Goal: Find contact information

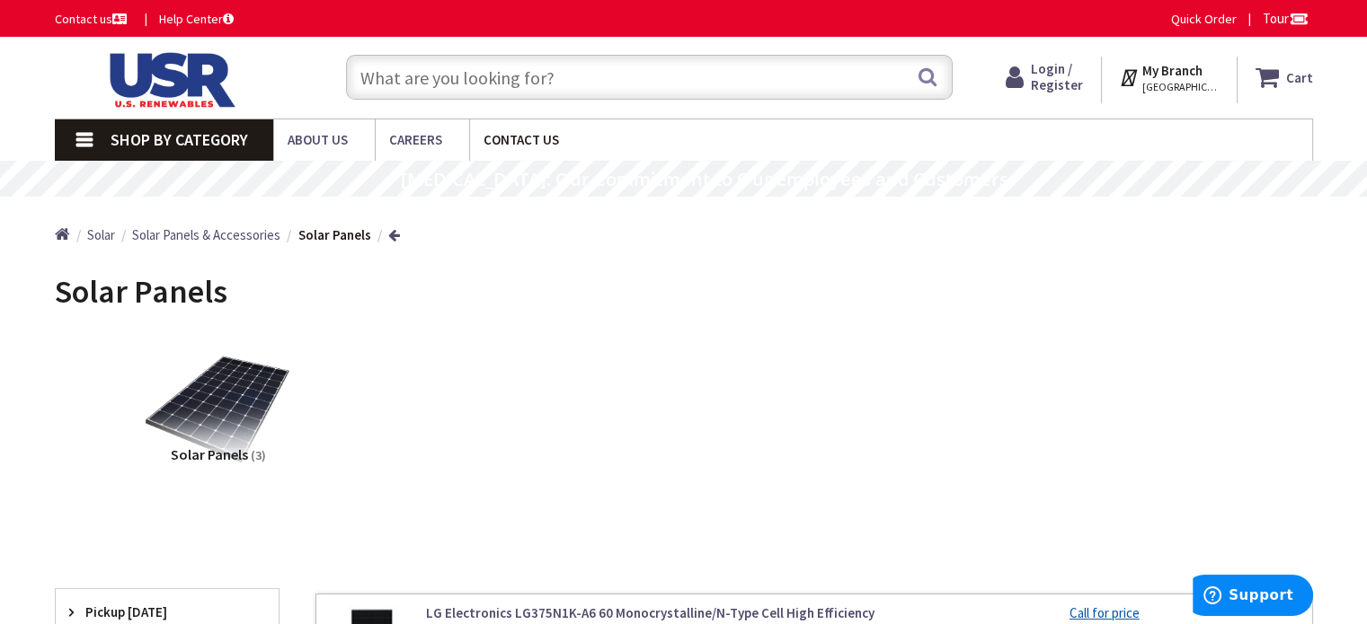
click at [520, 152] on link "Contact Us" at bounding box center [527, 139] width 117 height 40
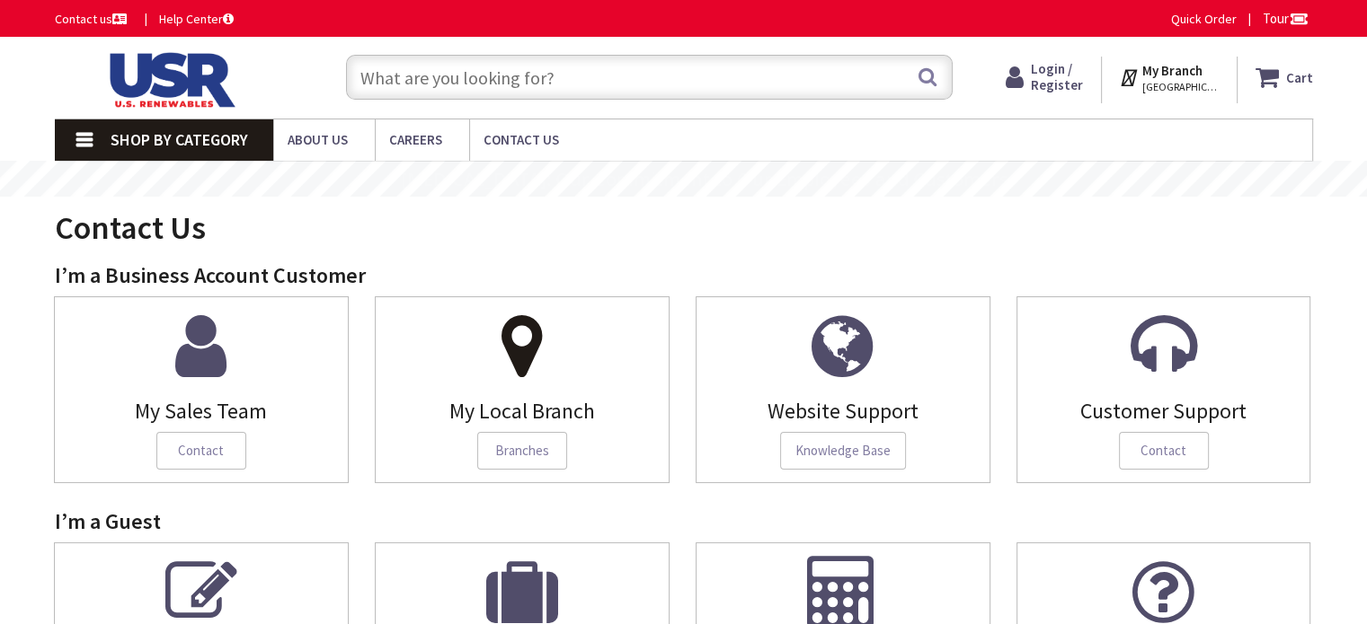
type input "[GEOGRAPHIC_DATA], [GEOGRAPHIC_DATA]"
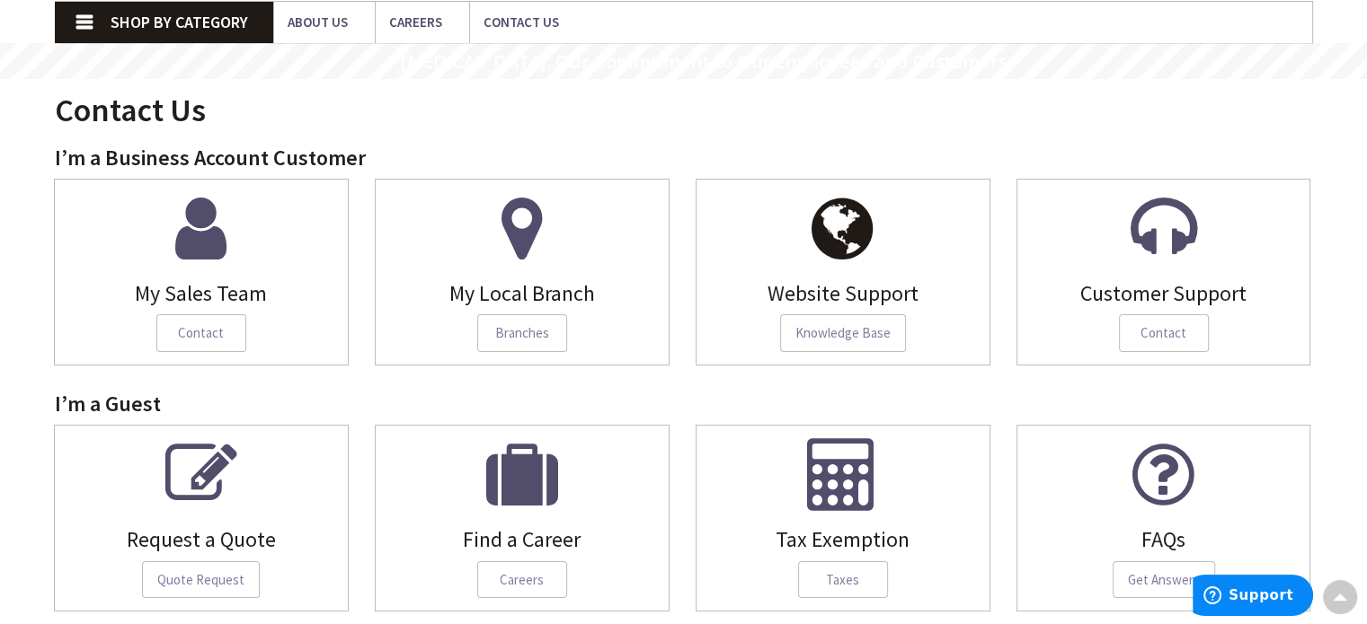
scroll to position [150, 0]
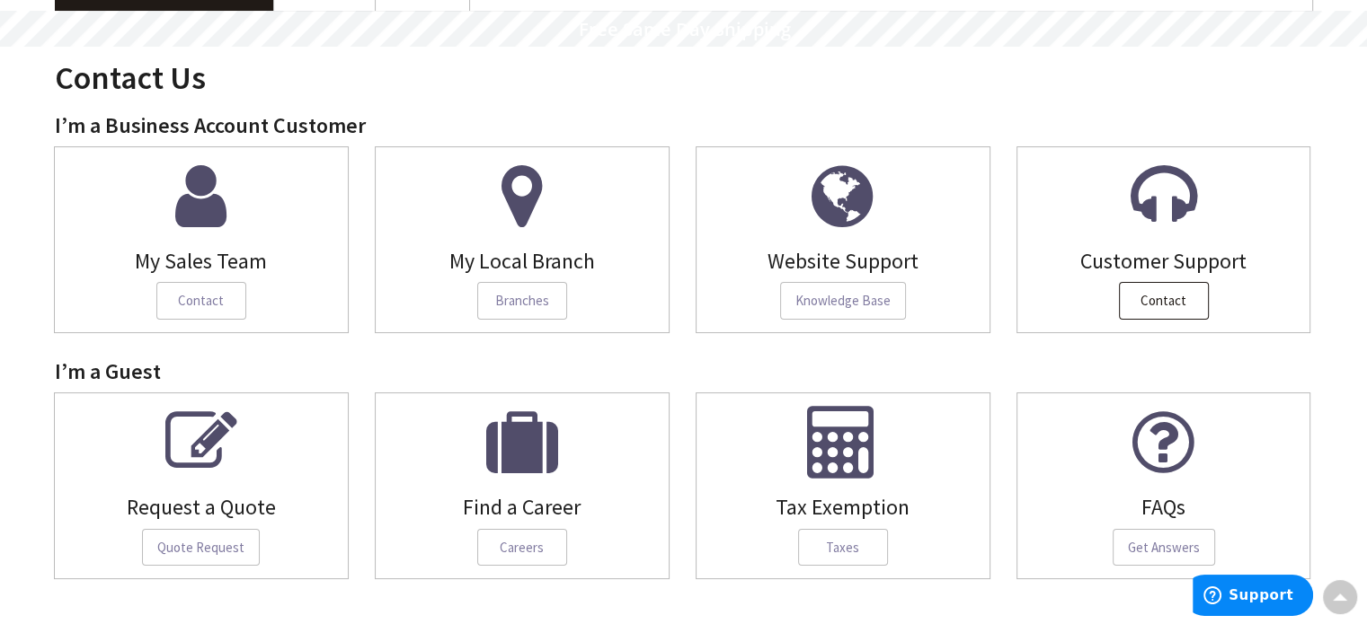
click at [1172, 295] on span "Contact" at bounding box center [1164, 301] width 90 height 38
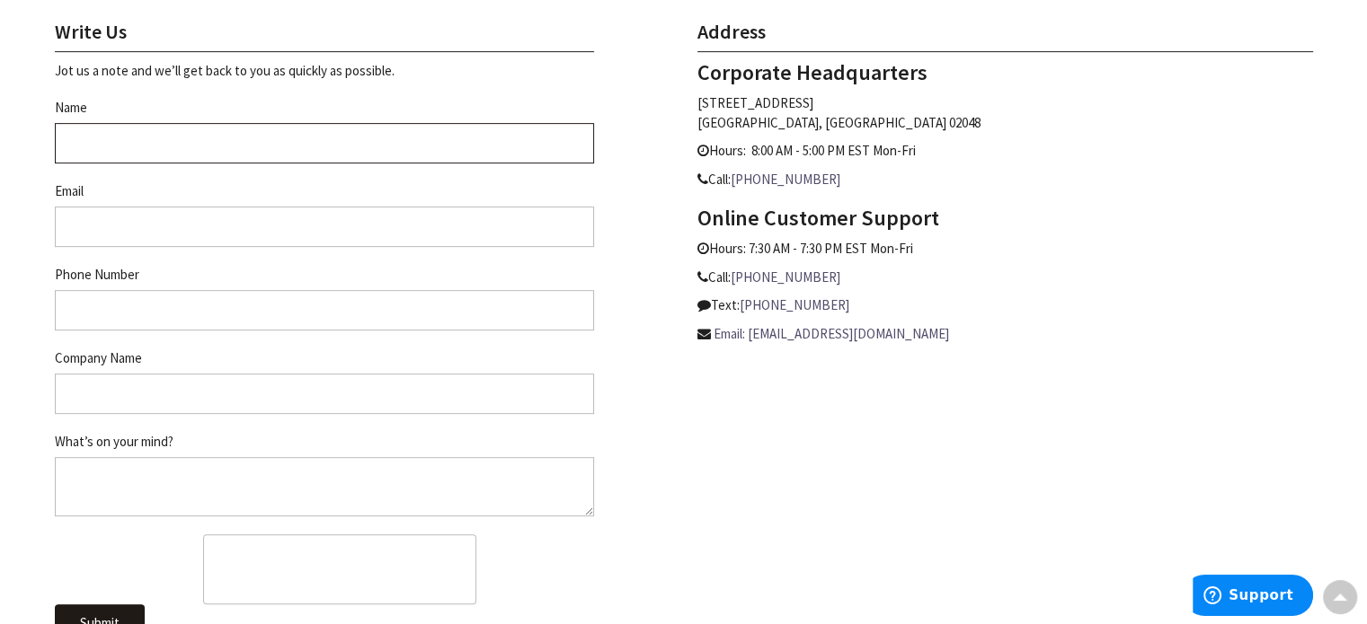
click at [312, 146] on input "Name" at bounding box center [324, 143] width 539 height 40
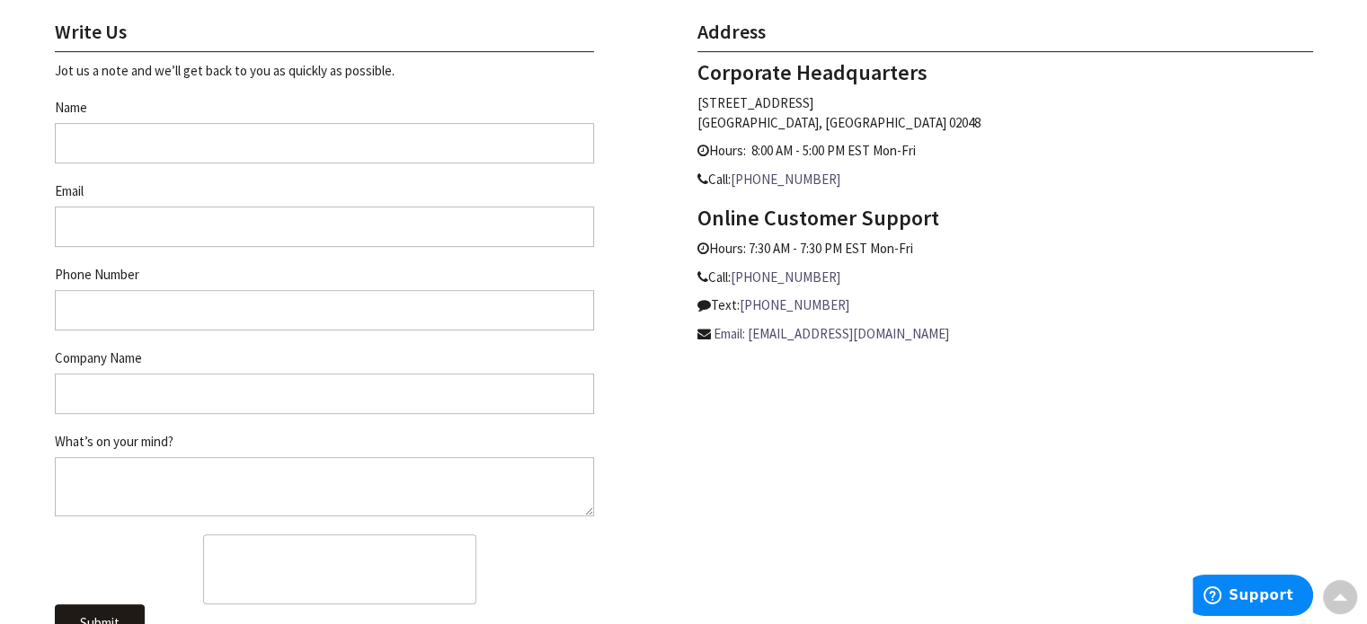
click at [1101, 276] on p "Call: 866-662-3939" at bounding box center [1004, 277] width 615 height 19
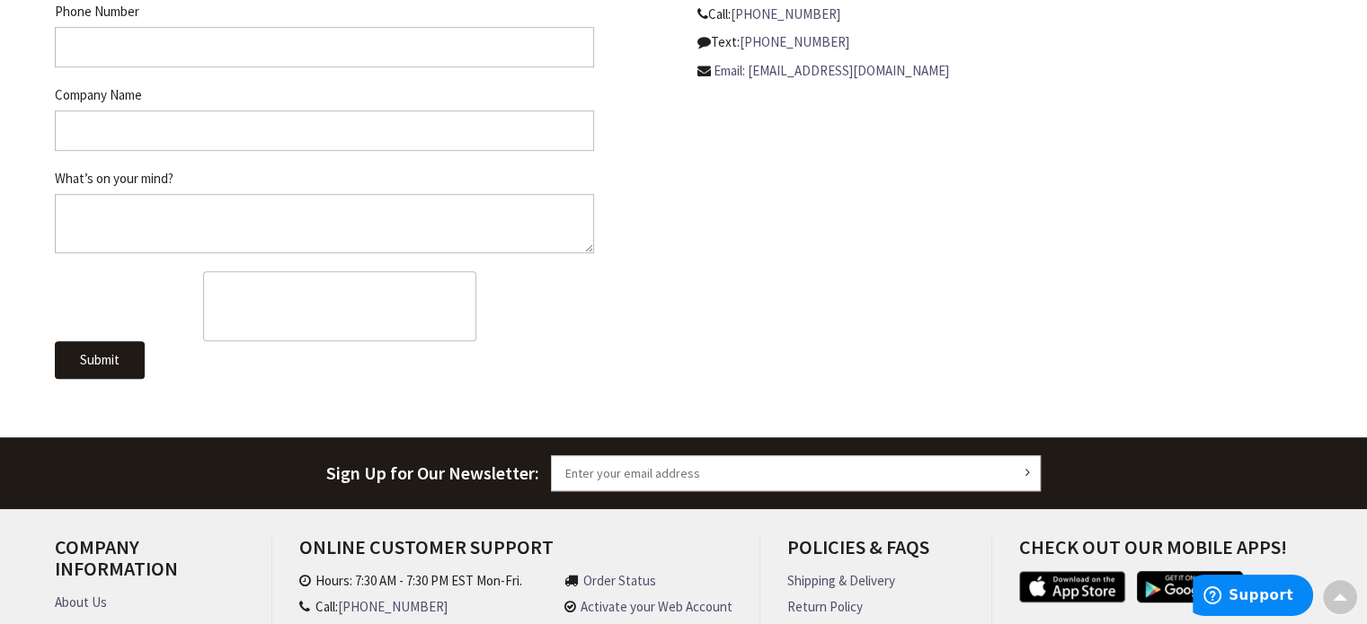
scroll to position [0, 0]
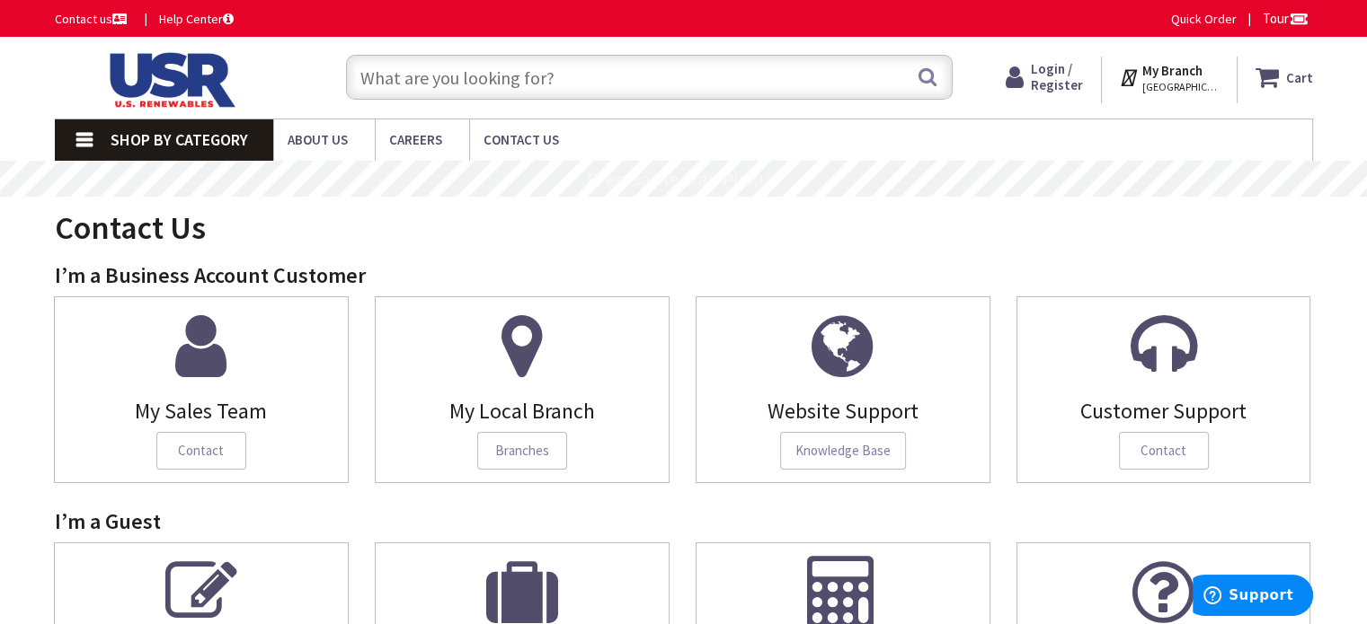
click at [168, 79] on img at bounding box center [169, 80] width 228 height 56
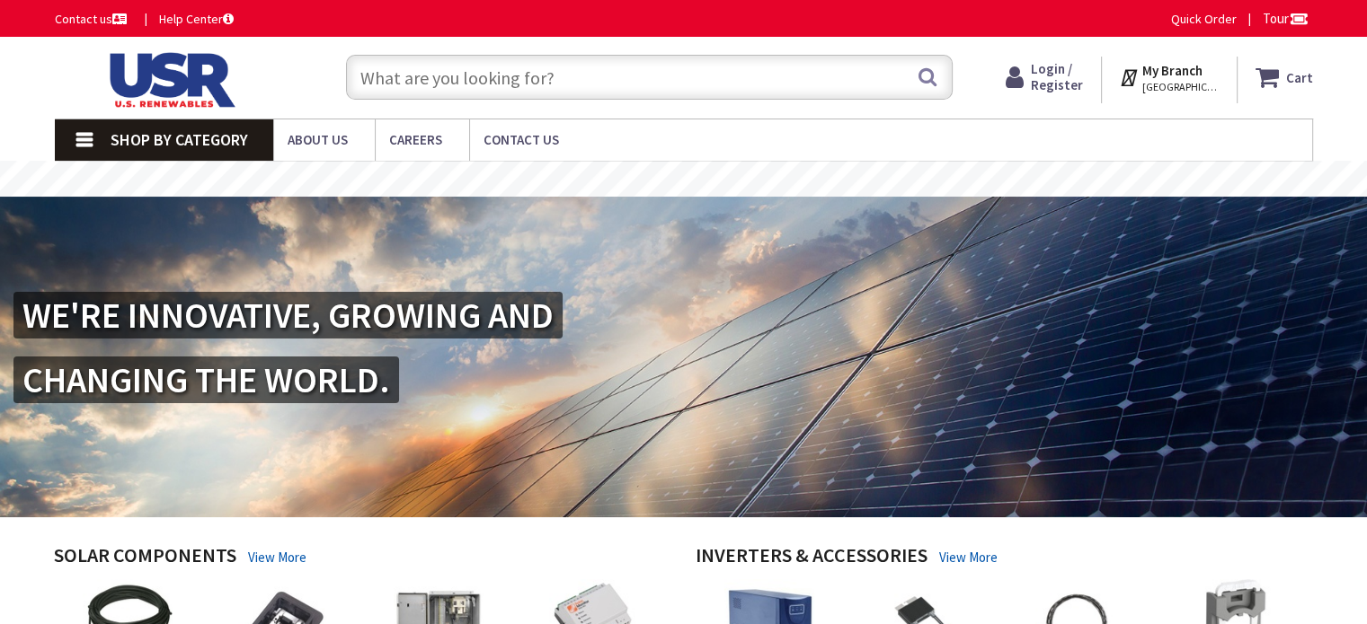
click at [185, 18] on link "Help Center" at bounding box center [196, 19] width 75 height 18
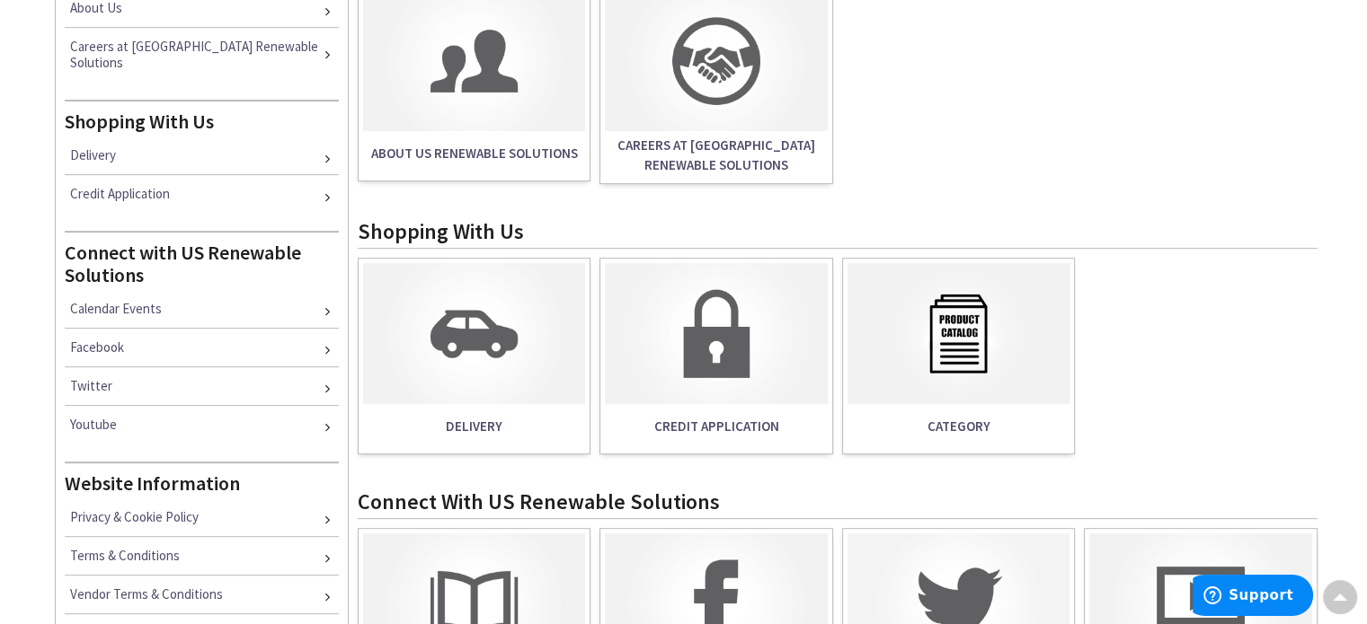
scroll to position [654, 0]
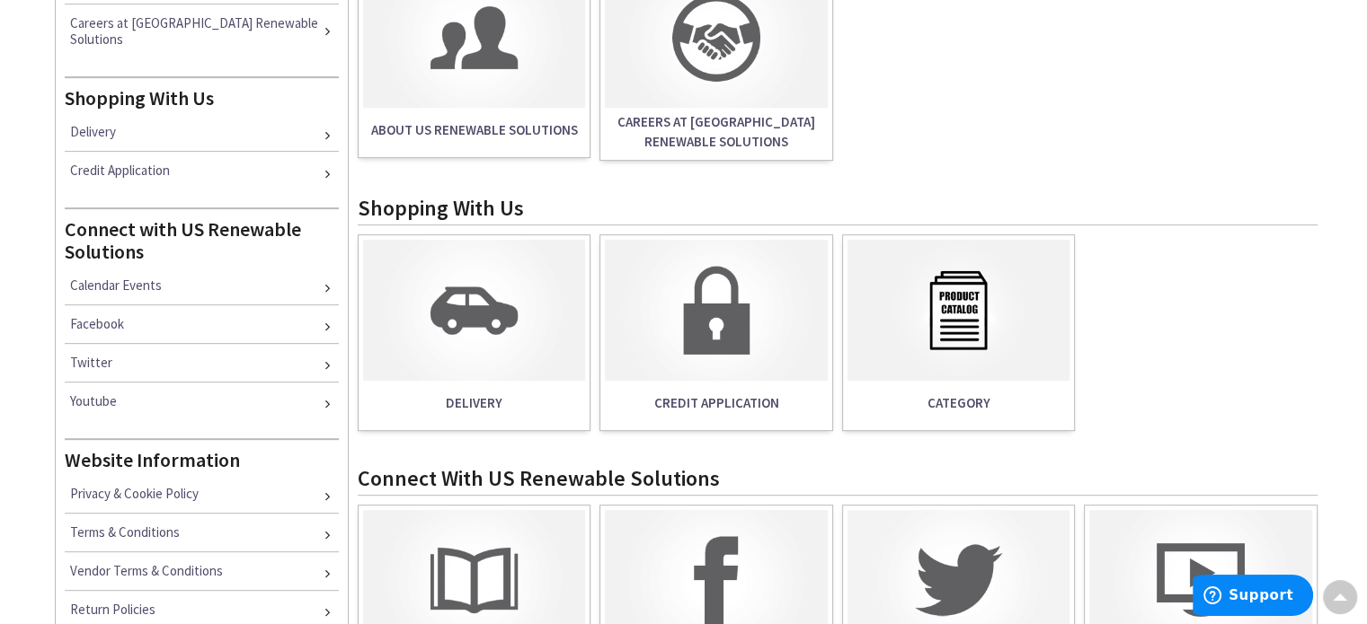
click at [751, 379] on img at bounding box center [716, 310] width 222 height 140
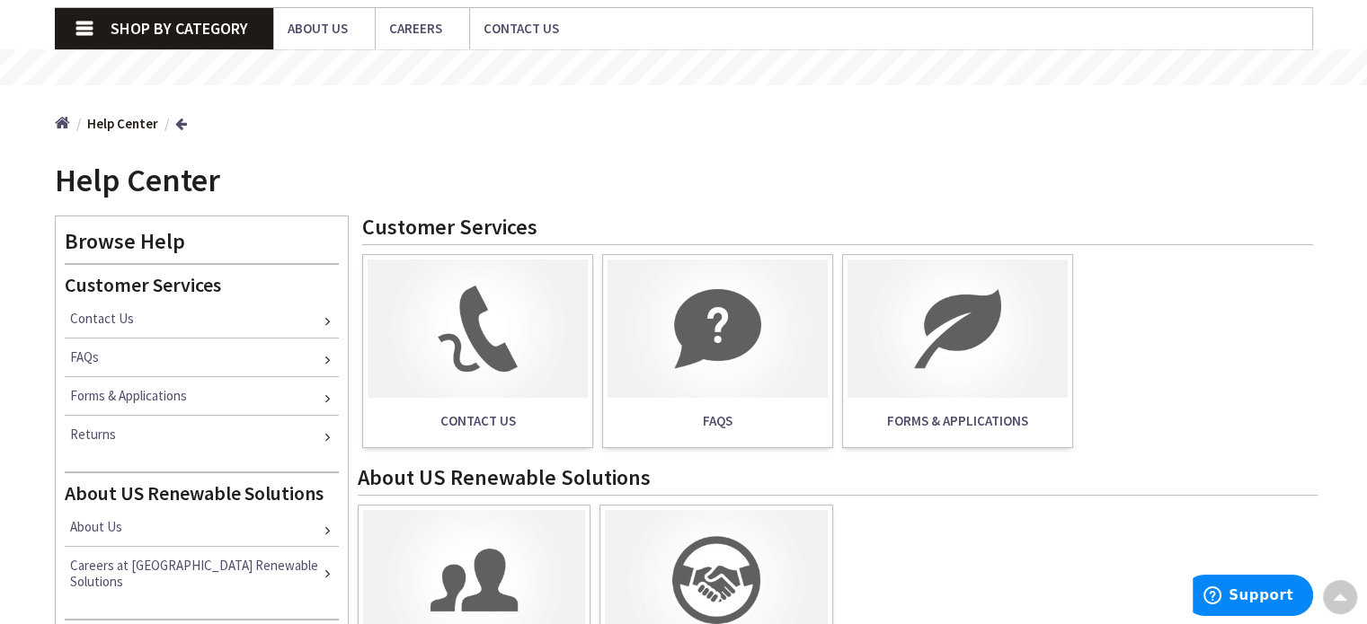
scroll to position [97, 0]
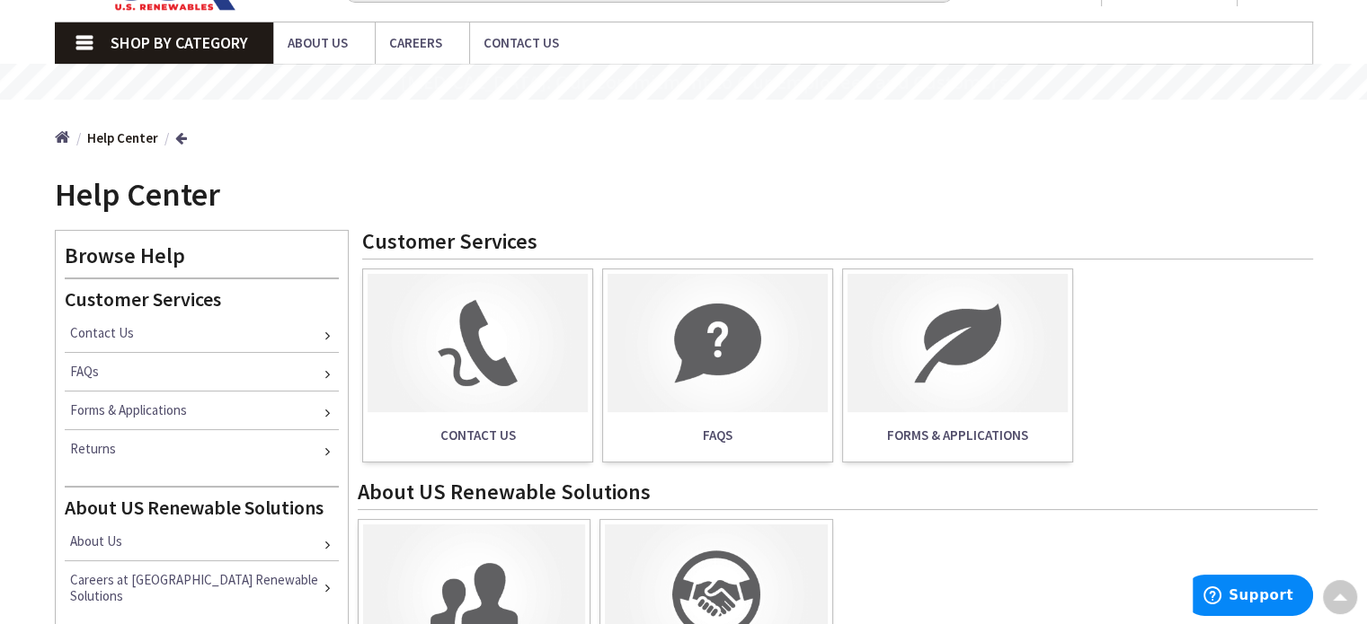
click at [487, 345] on img at bounding box center [477, 343] width 220 height 139
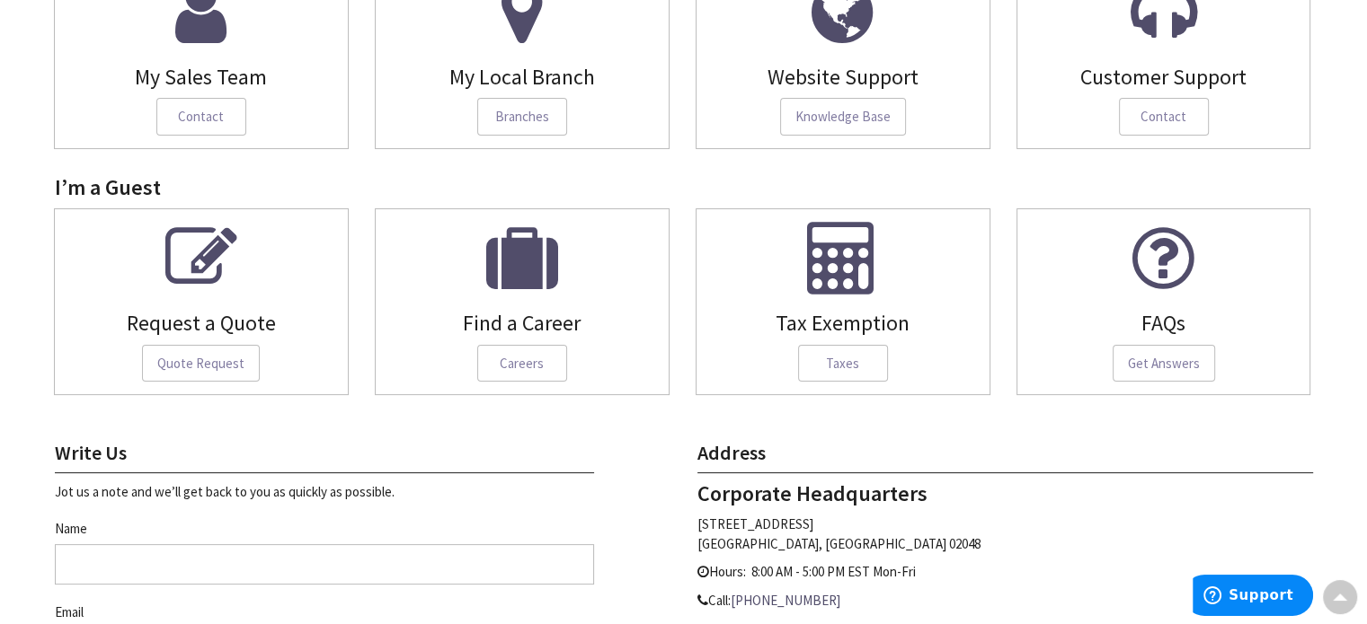
scroll to position [336, 0]
